Goal: Check status: Check status

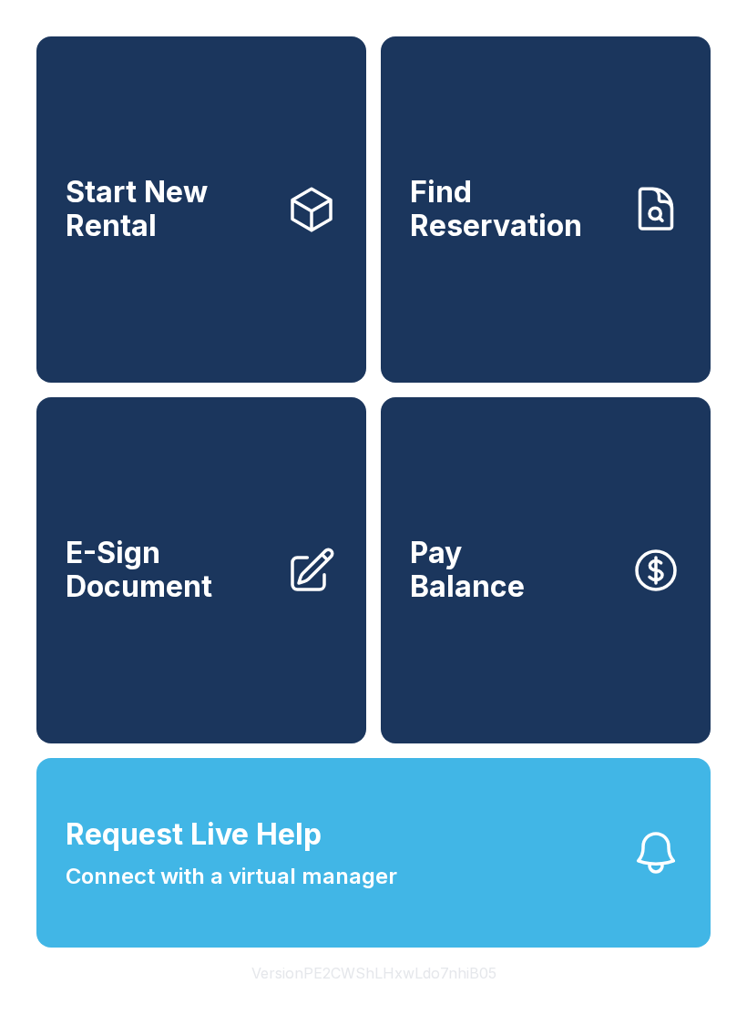
click at [539, 264] on link "Find Reservation" at bounding box center [546, 209] width 330 height 346
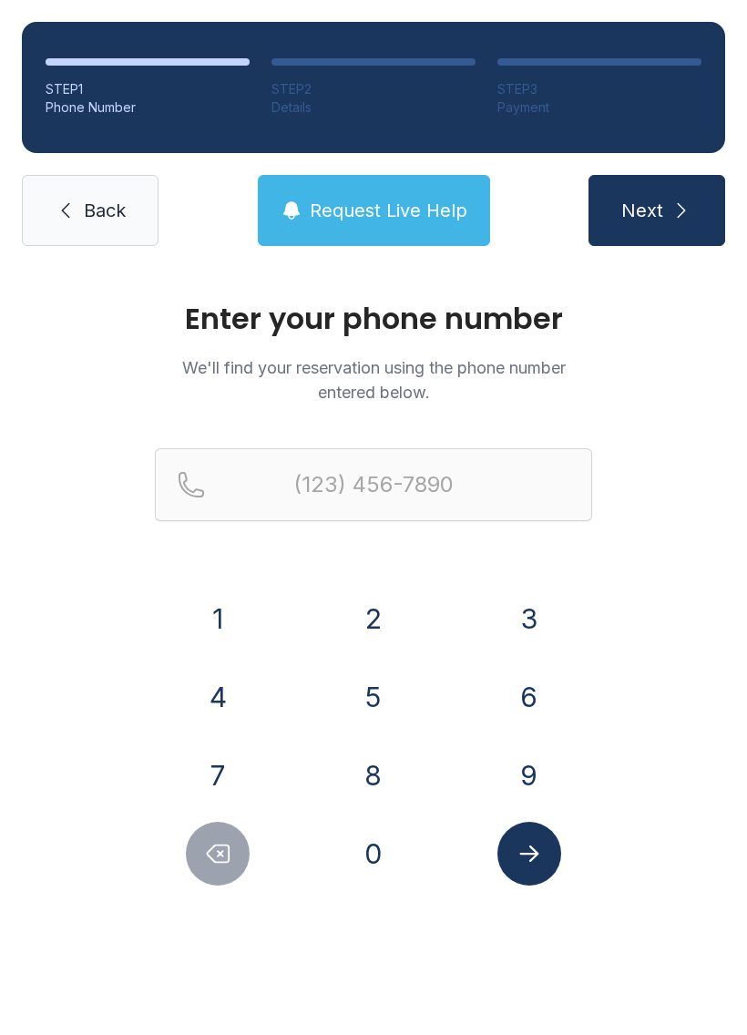
click at [488, 760] on div "9" at bounding box center [529, 776] width 127 height 64
click at [377, 847] on button "0" at bounding box center [374, 854] width 64 height 64
click at [374, 755] on button "8" at bounding box center [374, 776] width 64 height 64
click at [521, 847] on icon "Submit lookup form" at bounding box center [529, 853] width 27 height 27
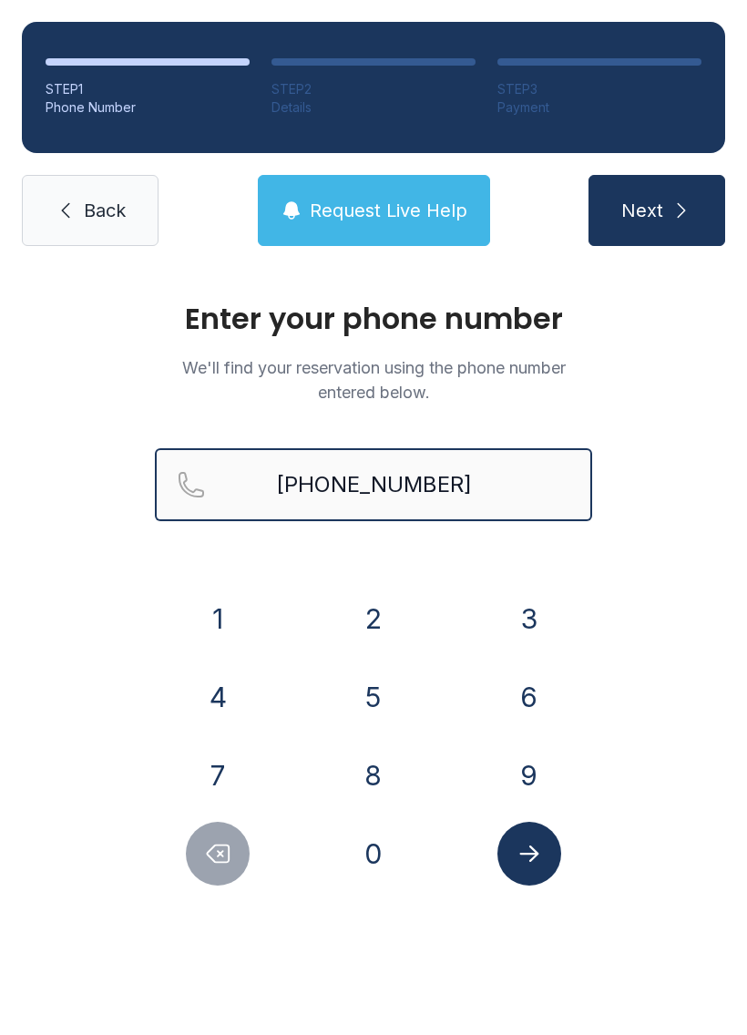
type input "[PHONE_NUMBER]"
click at [656, 211] on button "Next" at bounding box center [657, 210] width 137 height 71
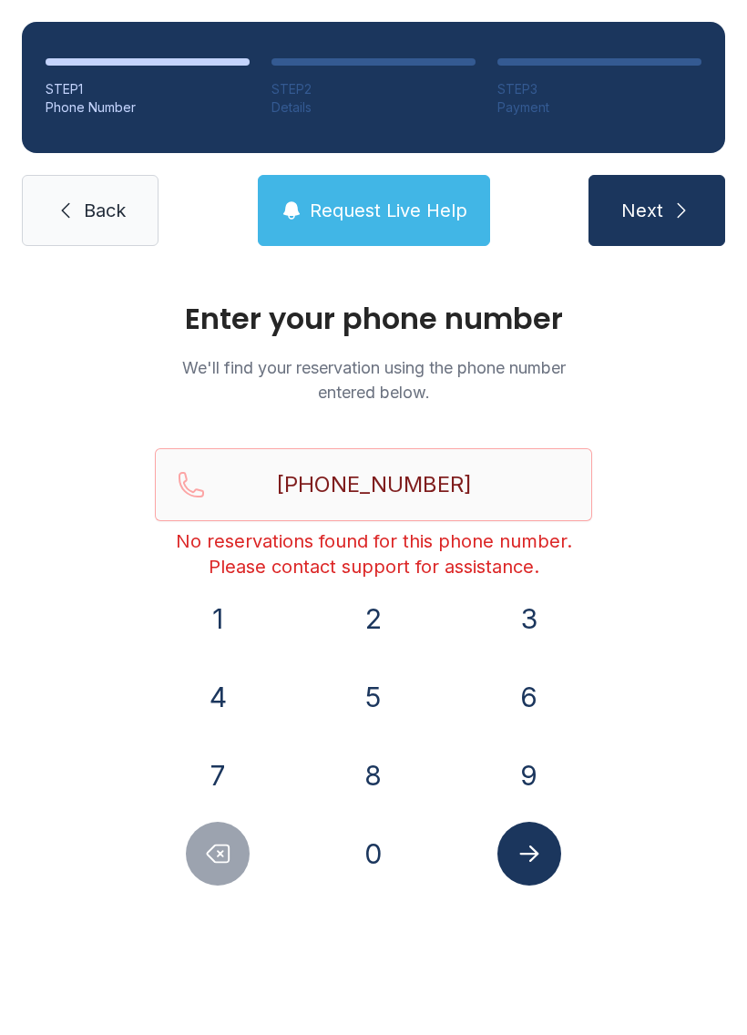
click at [87, 211] on span "Back" at bounding box center [105, 211] width 42 height 26
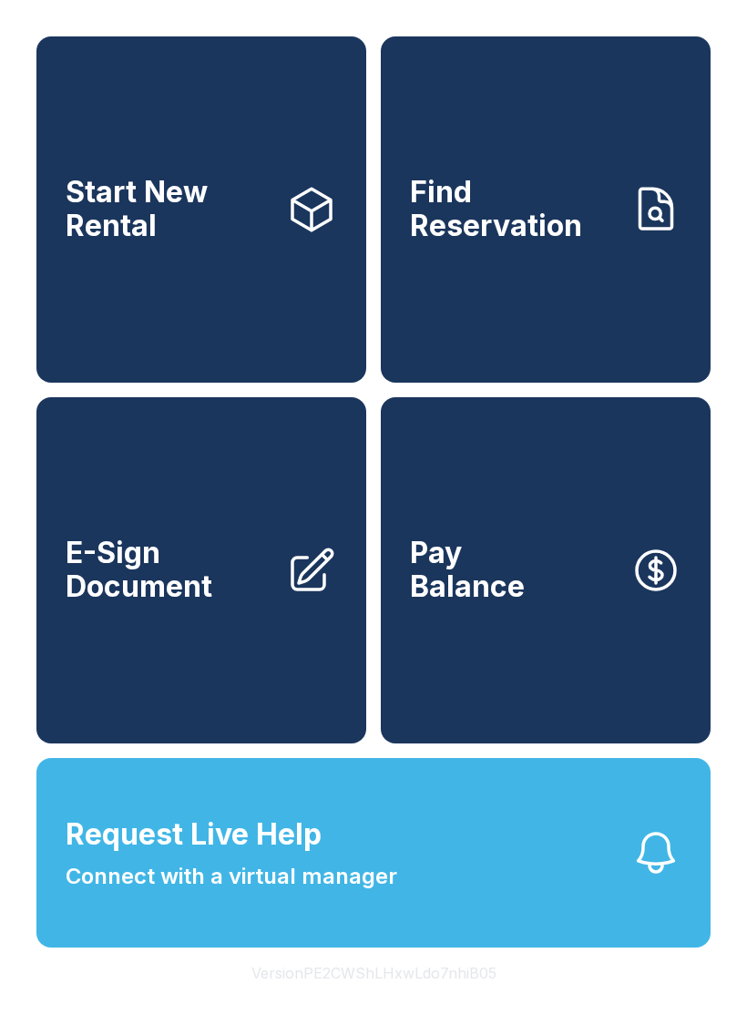
click at [391, 893] on span "Connect with a virtual manager" at bounding box center [232, 876] width 332 height 33
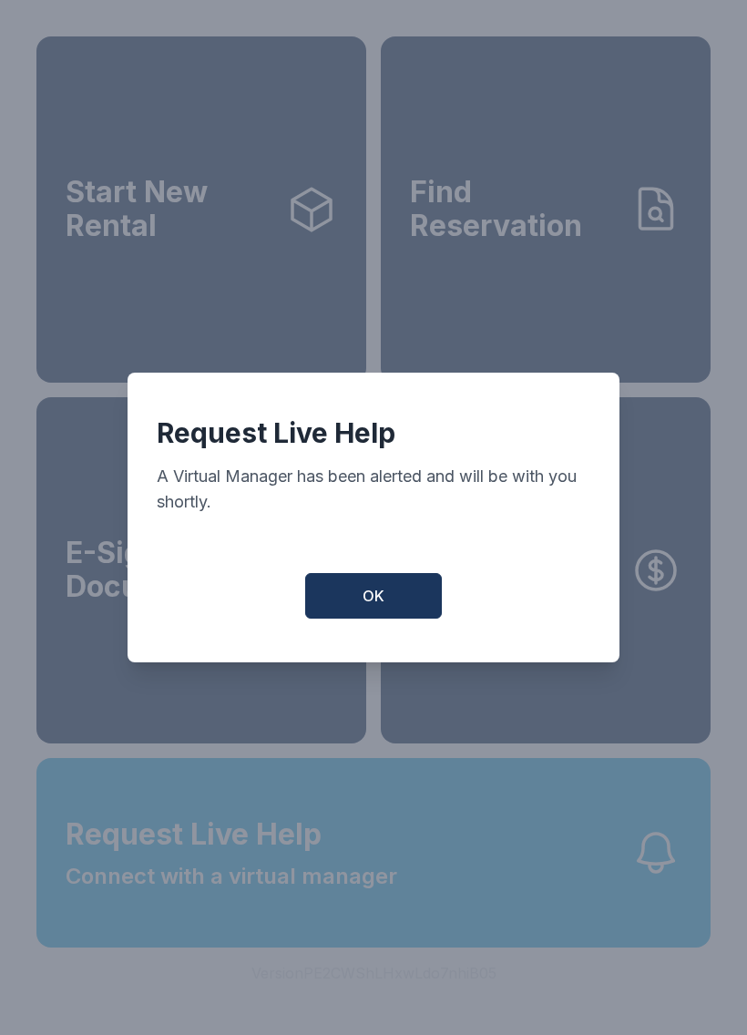
click at [408, 591] on button "OK" at bounding box center [373, 596] width 137 height 46
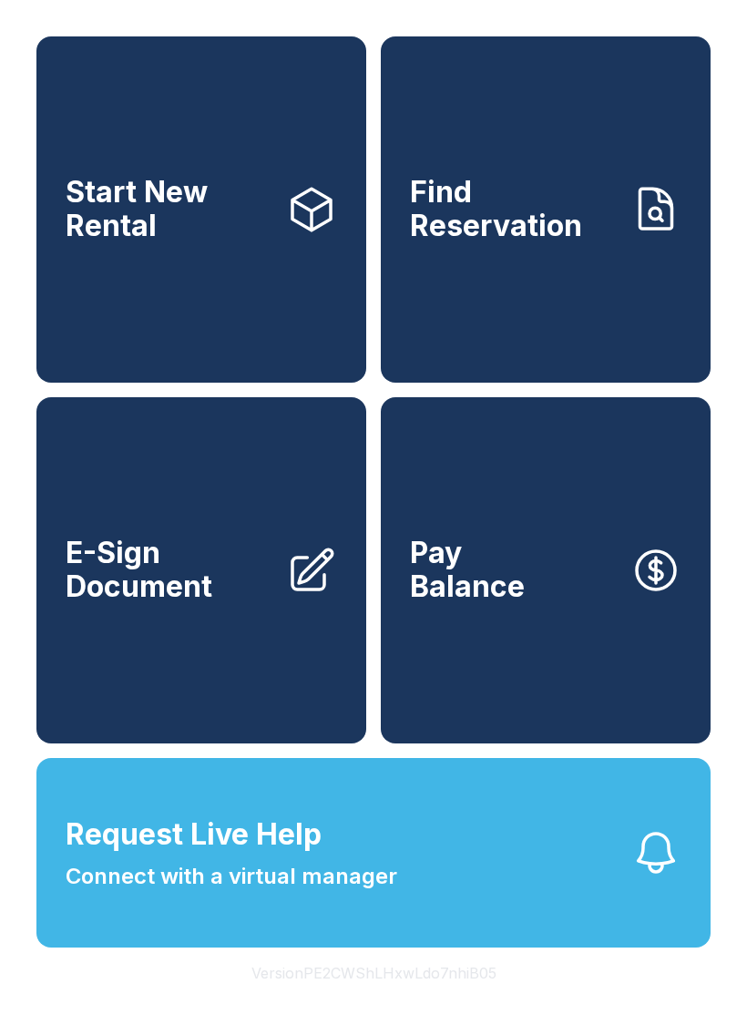
click at [416, 930] on button "Request Live Help Connect with a virtual manager" at bounding box center [373, 853] width 674 height 190
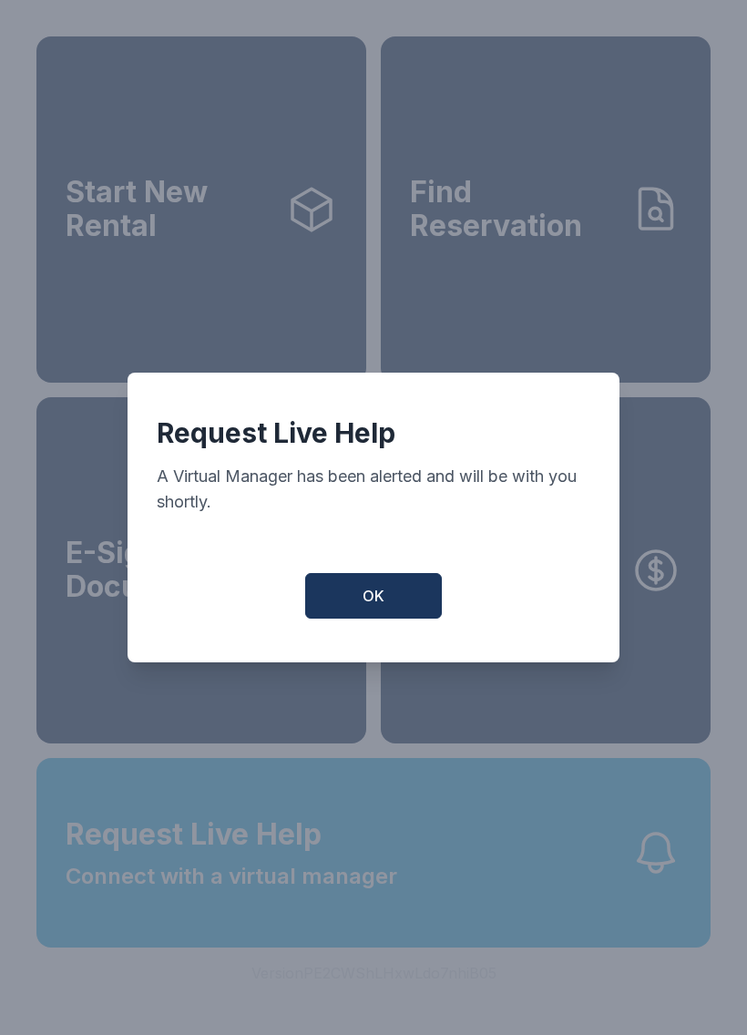
click at [390, 601] on button "OK" at bounding box center [373, 596] width 137 height 46
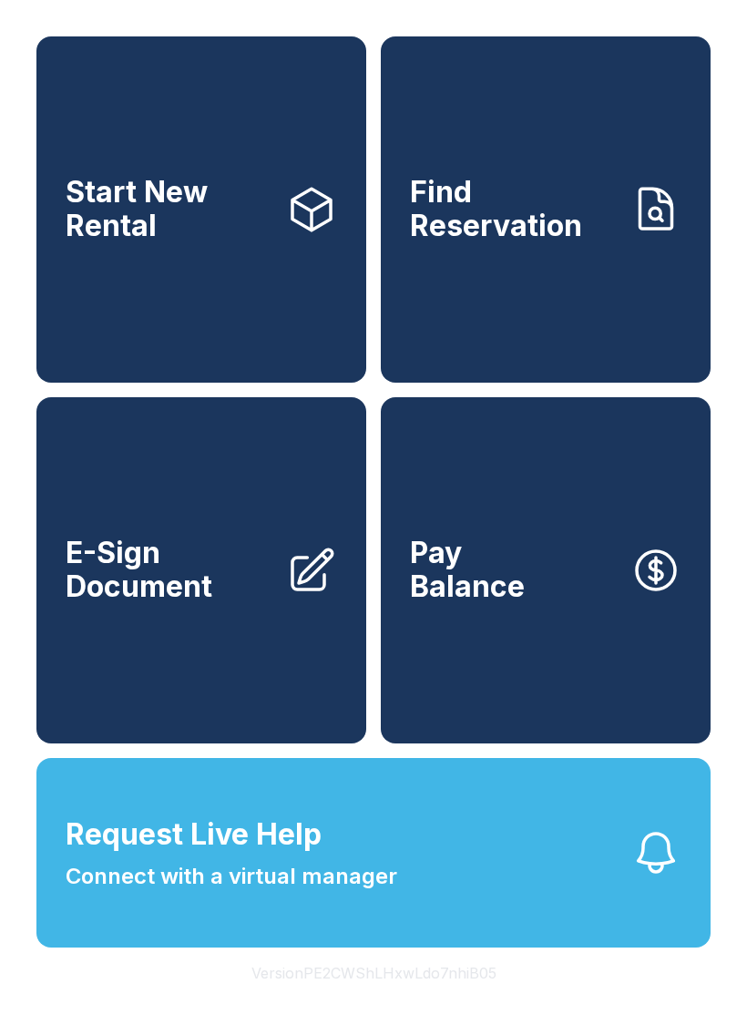
click at [249, 893] on span "Connect with a virtual manager" at bounding box center [232, 876] width 332 height 33
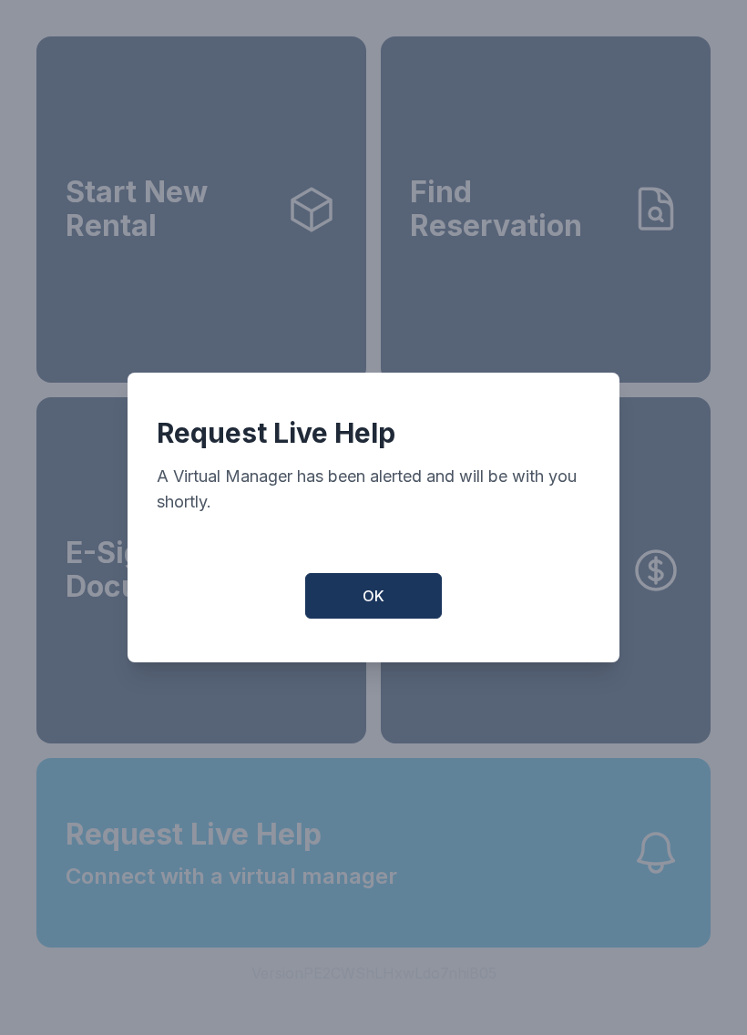
click at [389, 603] on button "OK" at bounding box center [373, 596] width 137 height 46
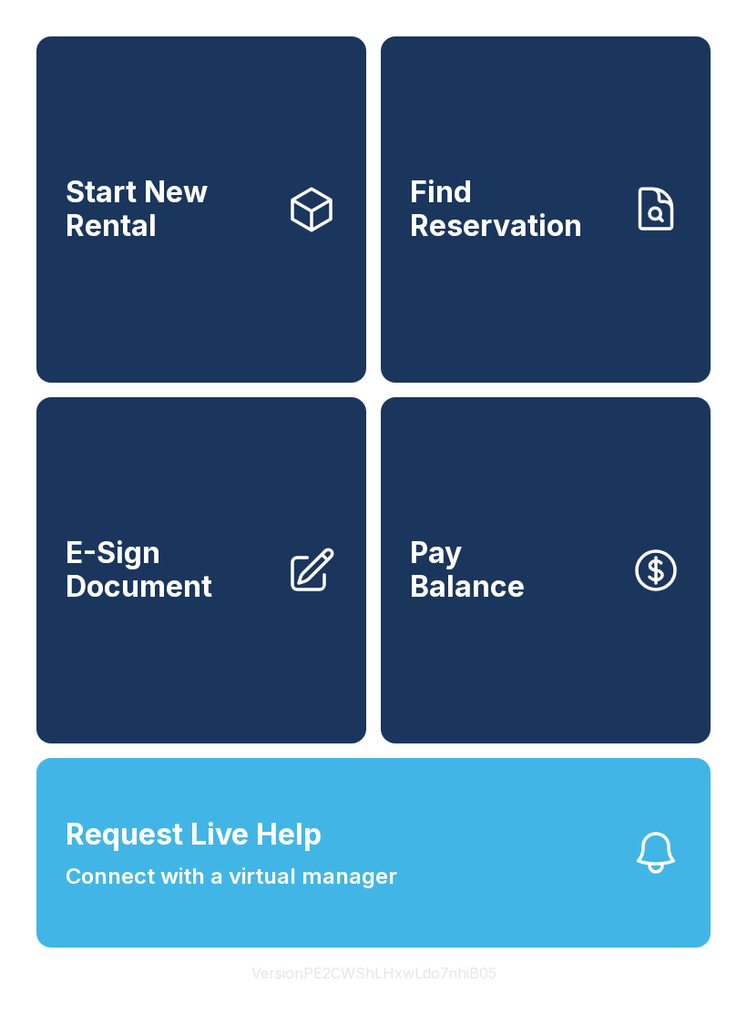
click at [535, 340] on link "Find Reservation" at bounding box center [546, 209] width 330 height 346
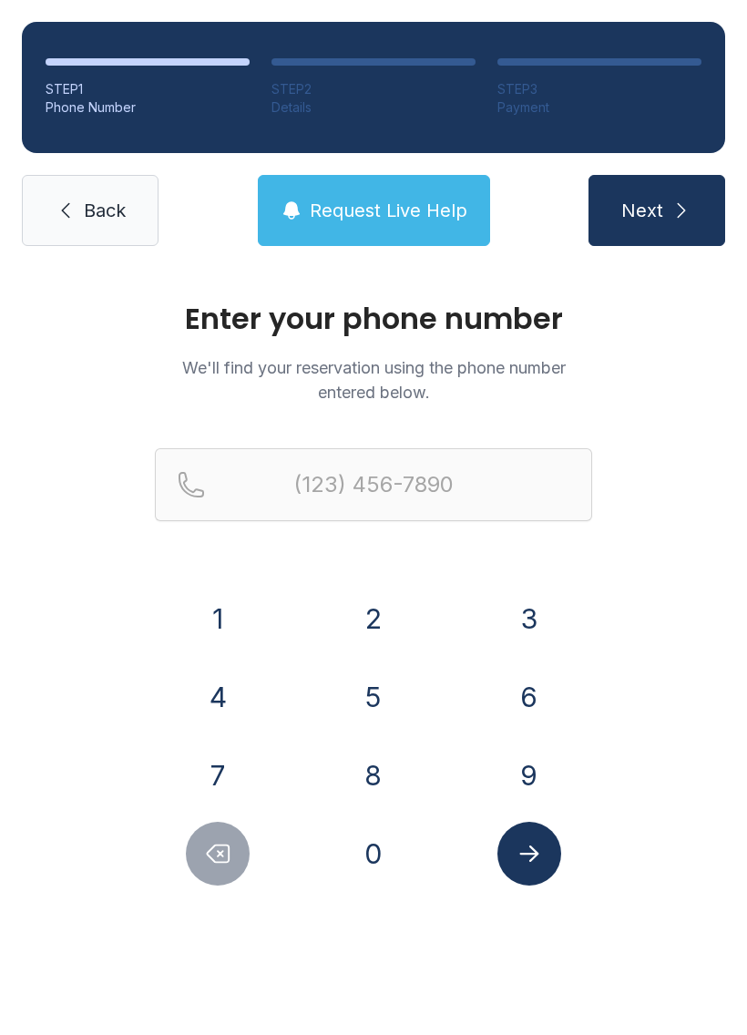
click at [520, 779] on button "9" at bounding box center [530, 776] width 64 height 64
click at [378, 868] on button "0" at bounding box center [374, 854] width 64 height 64
click at [375, 768] on button "8" at bounding box center [374, 776] width 64 height 64
click at [532, 598] on button "3" at bounding box center [530, 619] width 64 height 64
click at [521, 691] on button "6" at bounding box center [530, 697] width 64 height 64
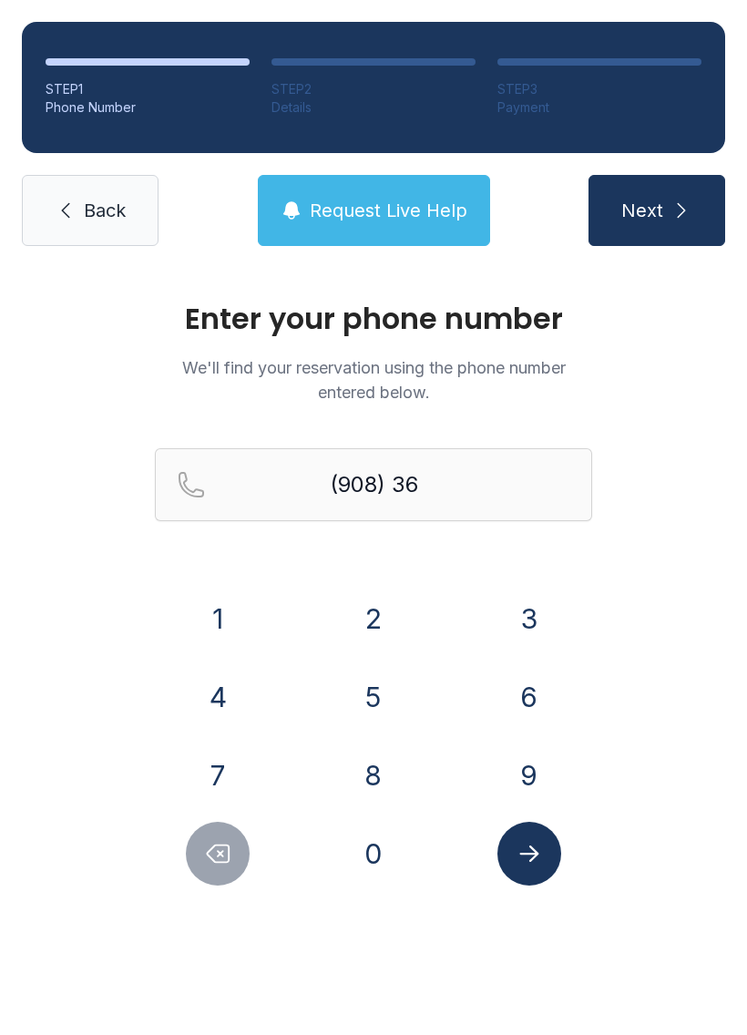
click at [199, 616] on button "1" at bounding box center [218, 619] width 64 height 64
click at [365, 702] on button "5" at bounding box center [374, 697] width 64 height 64
click at [229, 776] on button "7" at bounding box center [218, 776] width 64 height 64
click at [229, 632] on button "1" at bounding box center [218, 619] width 64 height 64
click at [349, 611] on button "2" at bounding box center [374, 619] width 64 height 64
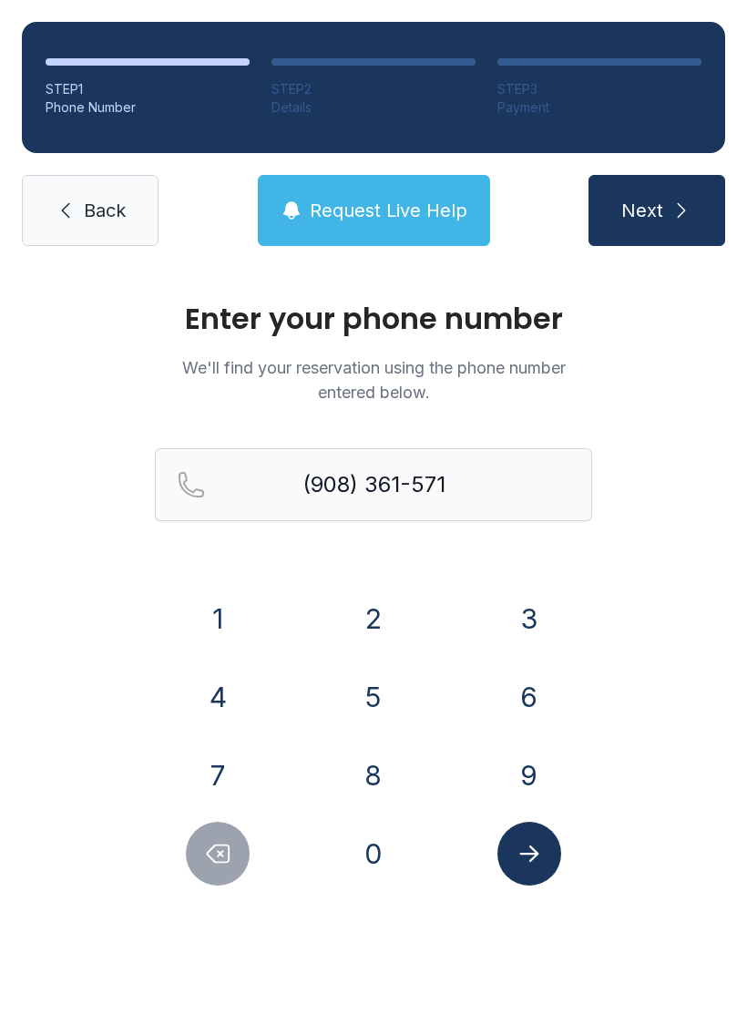
type input "[PHONE_NUMBER]"
click at [534, 858] on icon "Submit lookup form" at bounding box center [528, 854] width 19 height 16
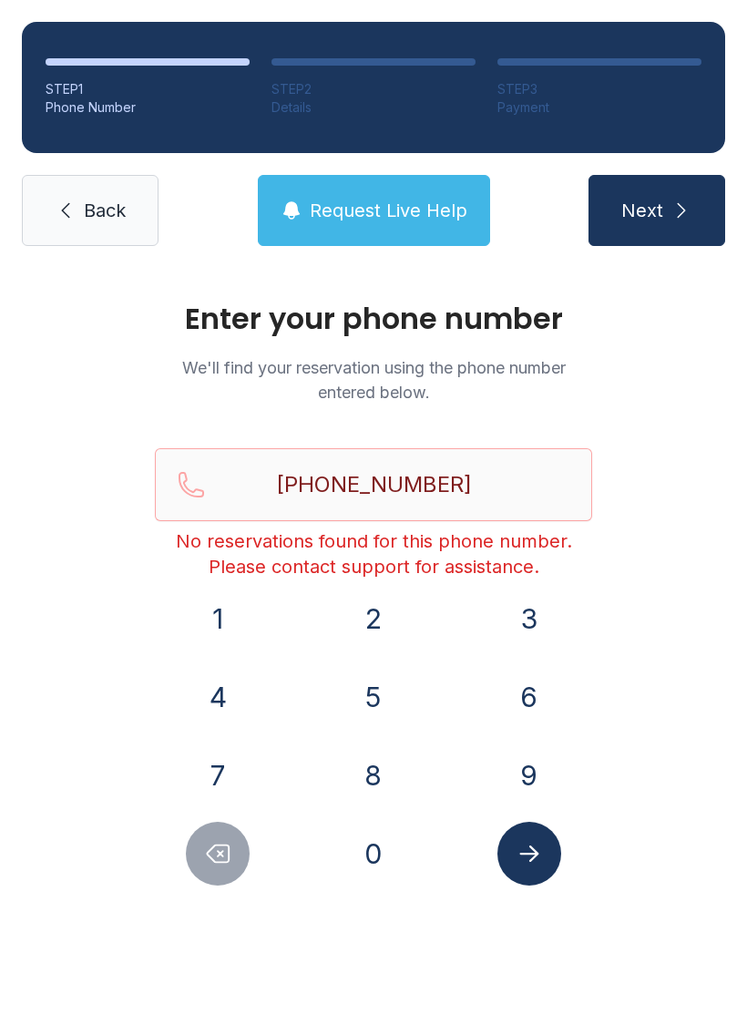
click at [426, 214] on span "Request Live Help" at bounding box center [389, 211] width 158 height 26
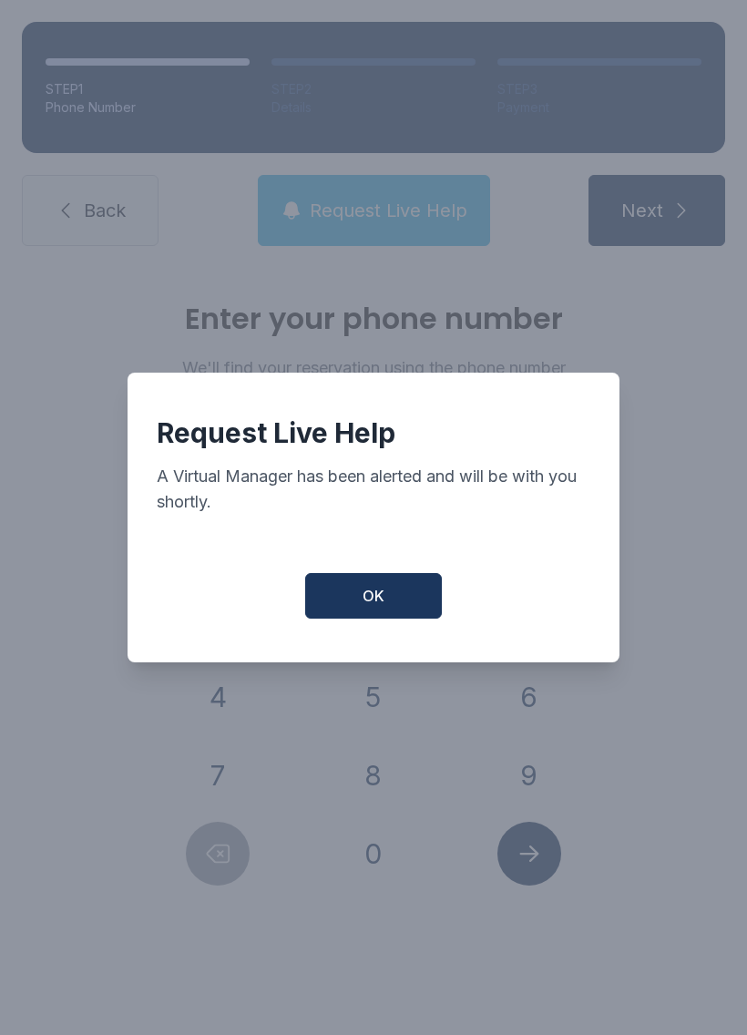
click at [416, 611] on button "OK" at bounding box center [373, 596] width 137 height 46
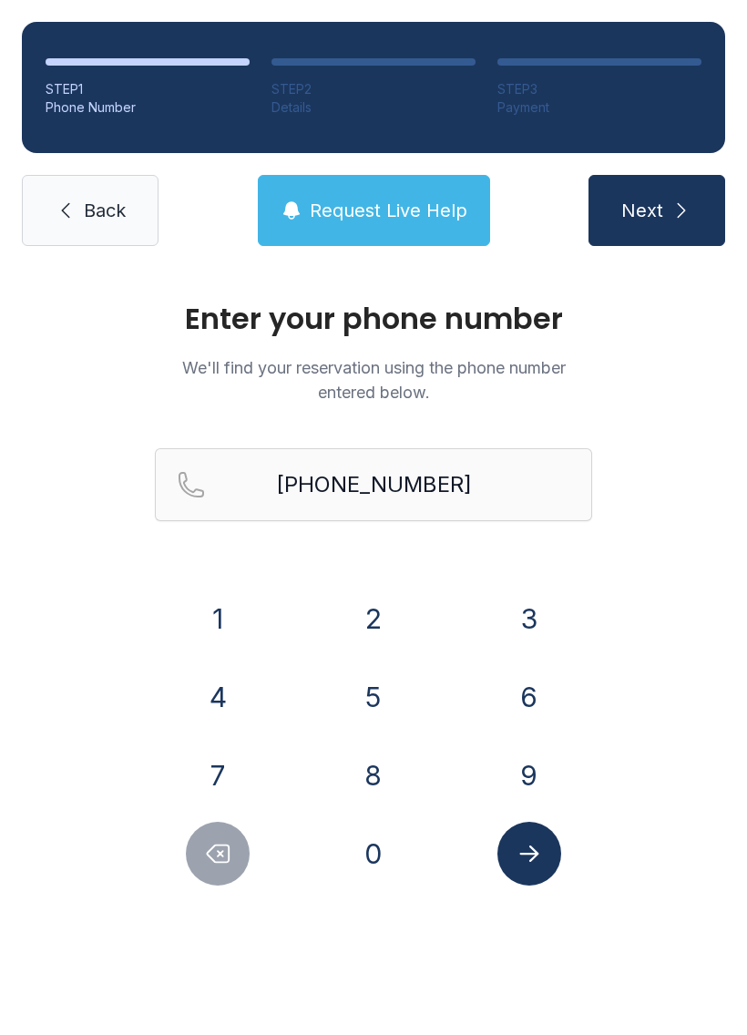
click at [134, 241] on link "Back" at bounding box center [90, 210] width 137 height 71
